Goal: Find specific page/section: Find specific page/section

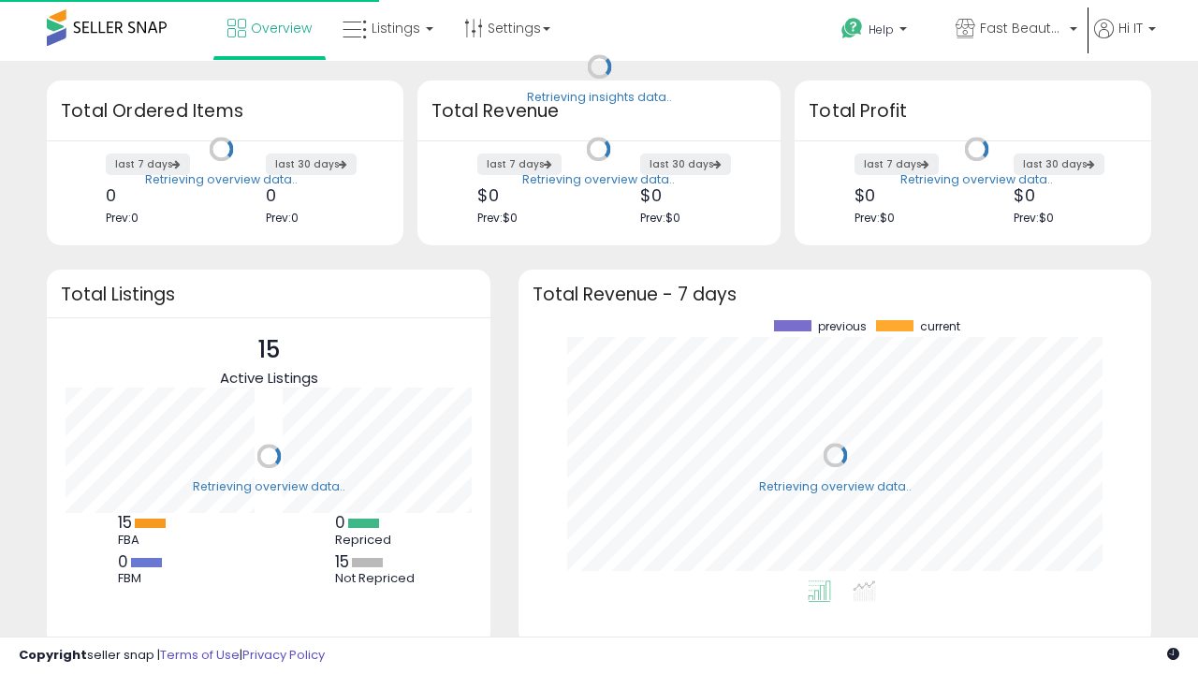
scroll to position [260, 595]
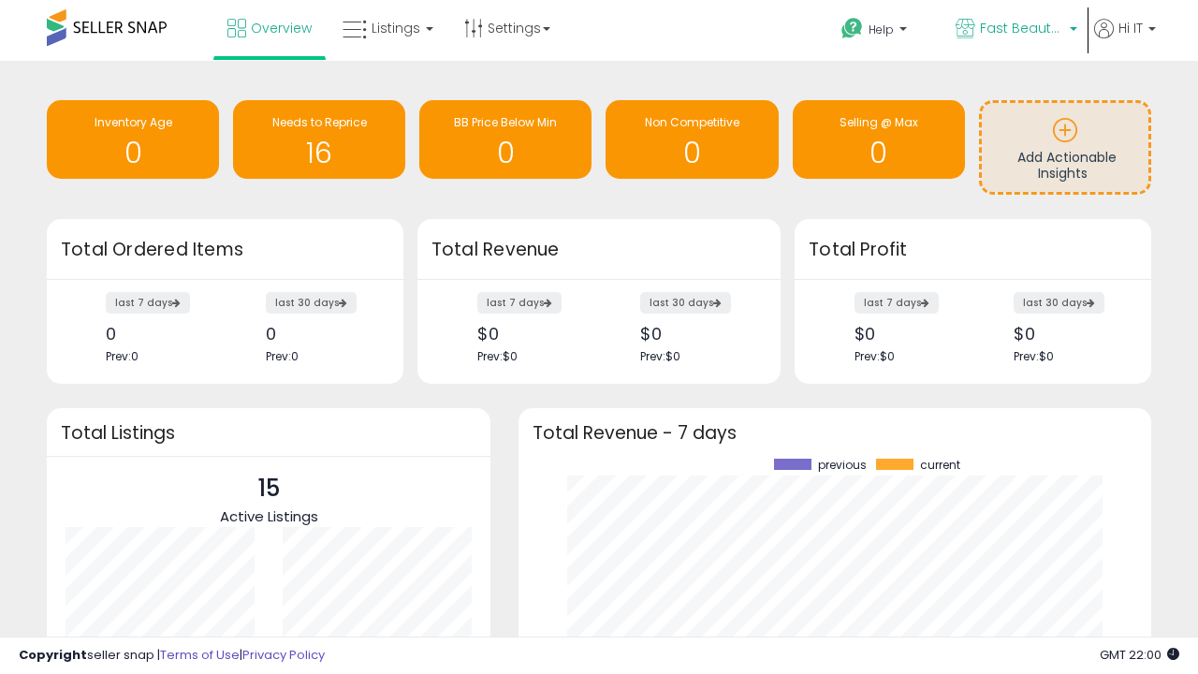
click at [1014, 30] on span "Fast Beauty ([GEOGRAPHIC_DATA])" at bounding box center [1022, 28] width 84 height 19
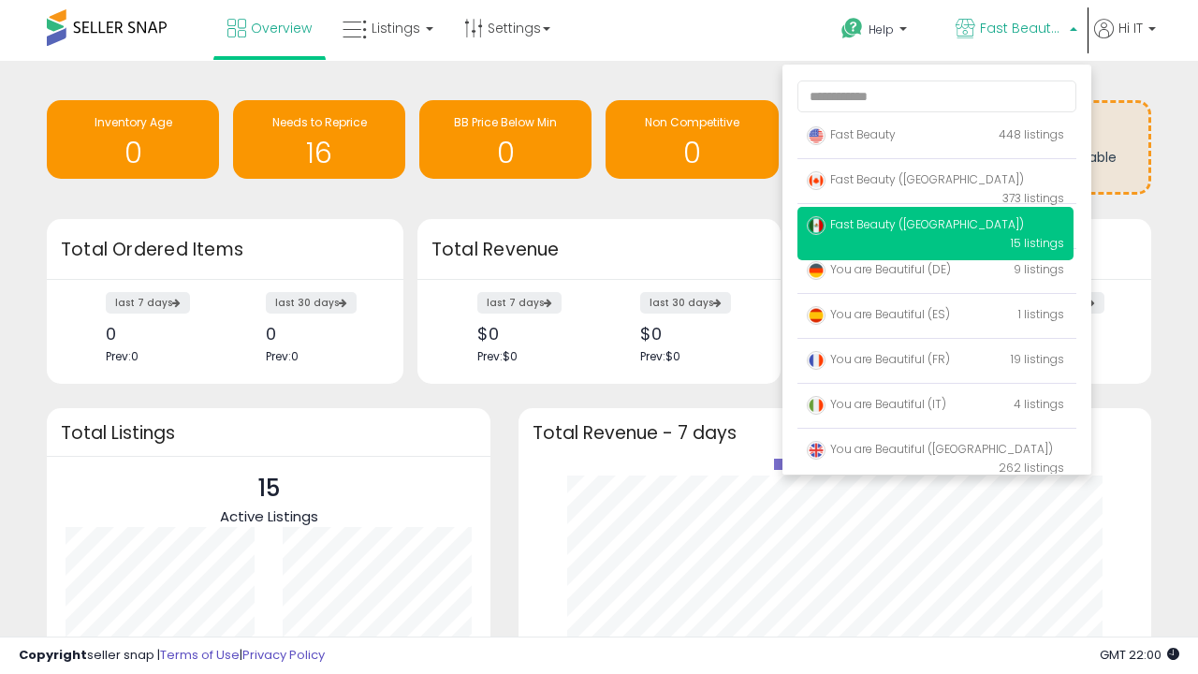
click at [935, 227] on span "Fast Beauty ([GEOGRAPHIC_DATA])" at bounding box center [915, 224] width 217 height 16
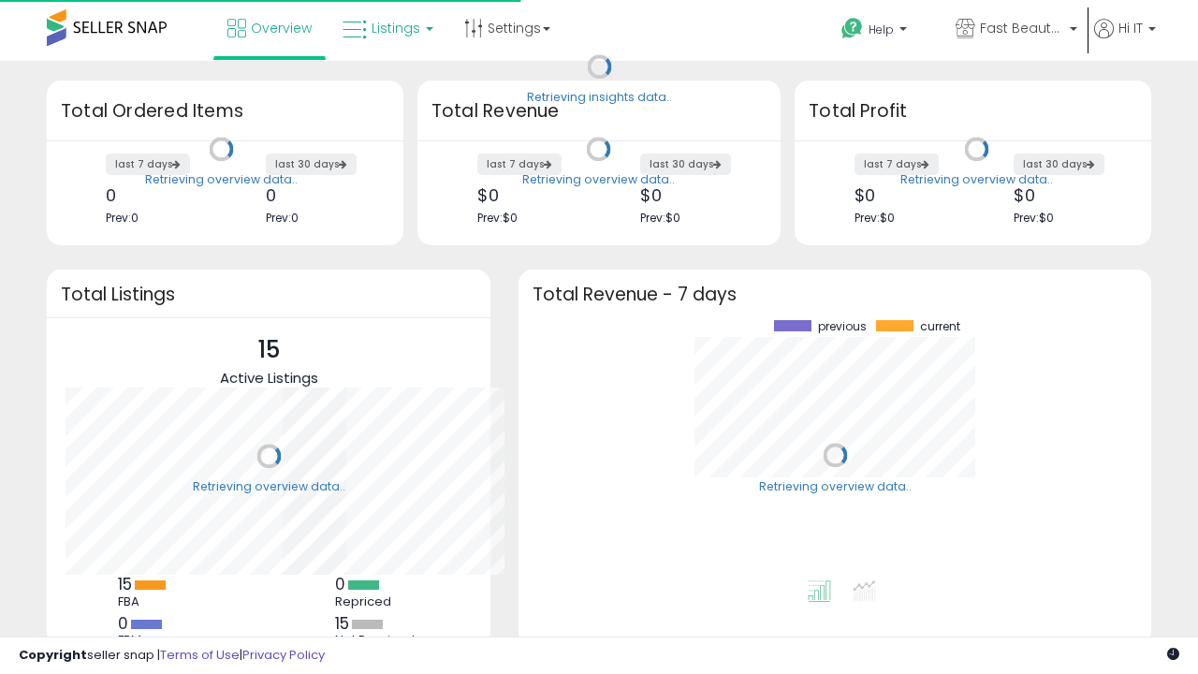
click at [385, 28] on span "Listings" at bounding box center [395, 28] width 49 height 19
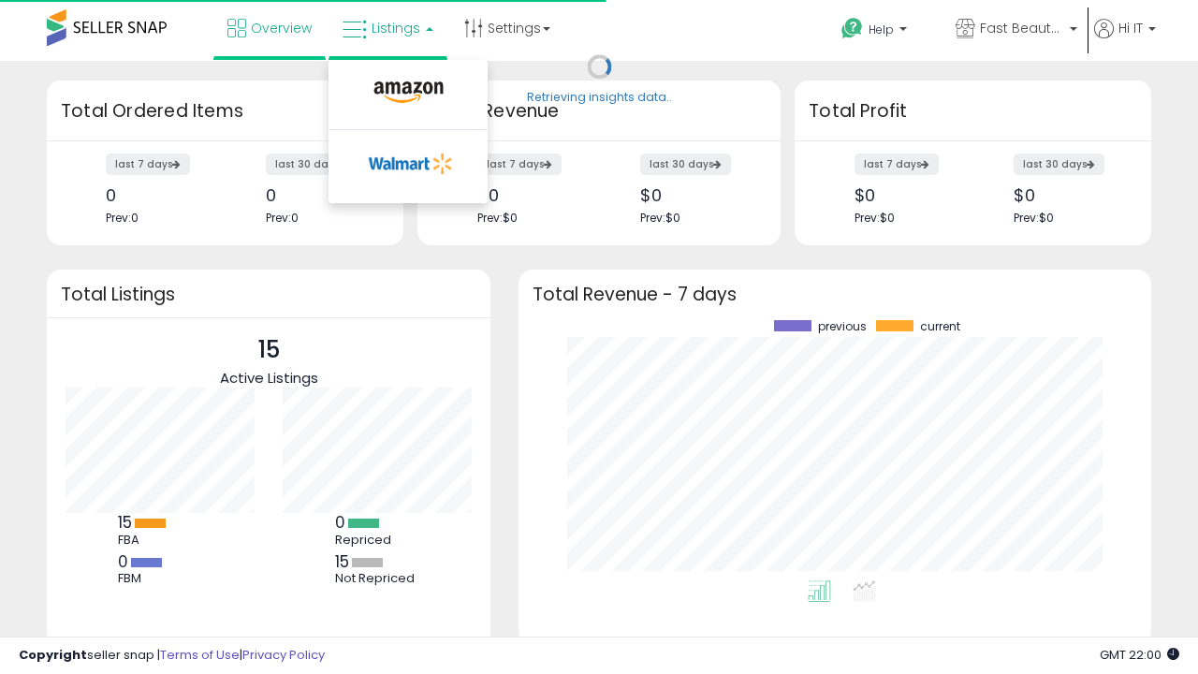
scroll to position [260, 595]
